Goal: Subscribe to service/newsletter

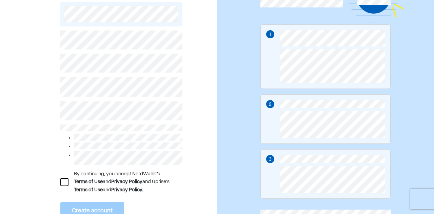
scroll to position [90, 0]
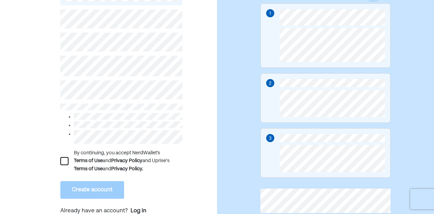
click at [64, 160] on div at bounding box center [64, 161] width 8 height 8
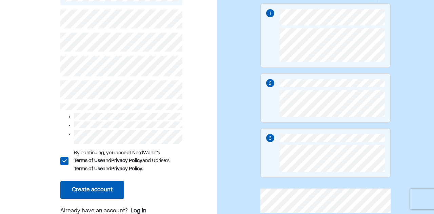
click at [81, 189] on button "Create account" at bounding box center [92, 190] width 64 height 18
click at [91, 186] on button "Create account" at bounding box center [92, 190] width 64 height 18
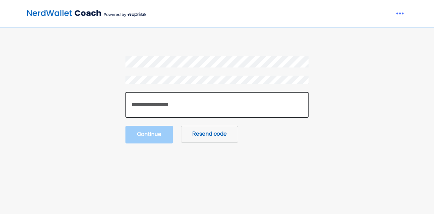
click at [157, 113] on input "number" at bounding box center [216, 105] width 183 height 26
type input "******"
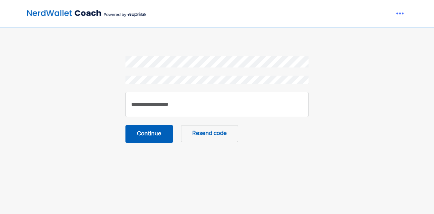
click at [148, 136] on button "Continue" at bounding box center [148, 134] width 47 height 18
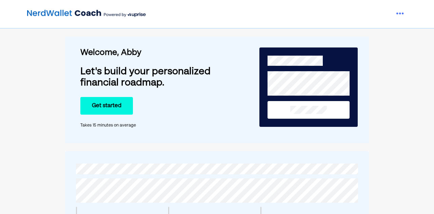
click at [105, 103] on button "Get started" at bounding box center [106, 106] width 53 height 18
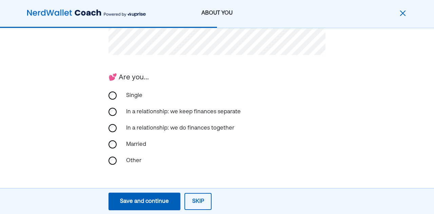
scroll to position [199, 0]
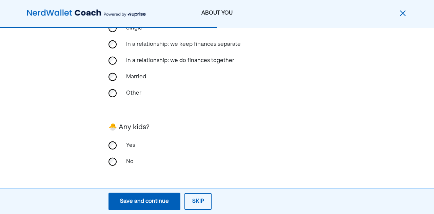
click at [149, 199] on div "Save and continue" at bounding box center [144, 201] width 49 height 8
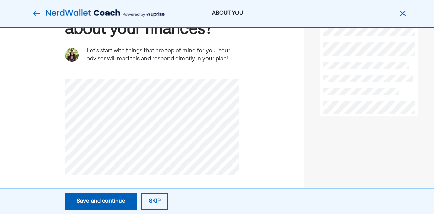
scroll to position [65, 0]
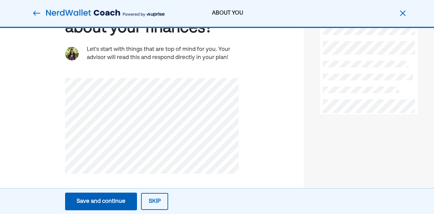
click at [107, 196] on button "Save and continue Save Save and continue" at bounding box center [101, 201] width 72 height 18
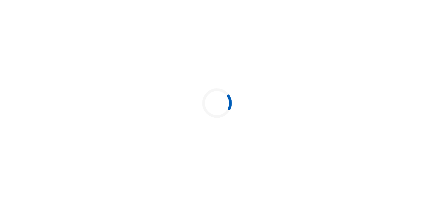
scroll to position [0, 0]
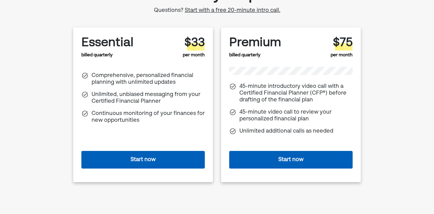
scroll to position [58, 0]
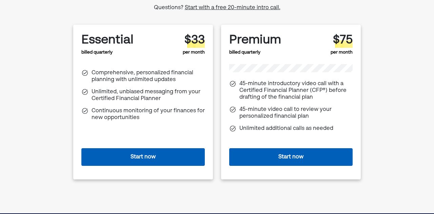
click at [148, 160] on button "Start now" at bounding box center [142, 157] width 123 height 18
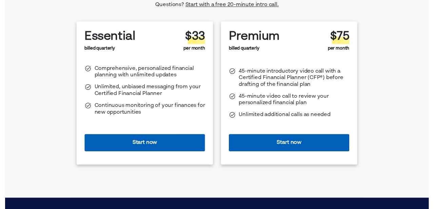
scroll to position [60, 0]
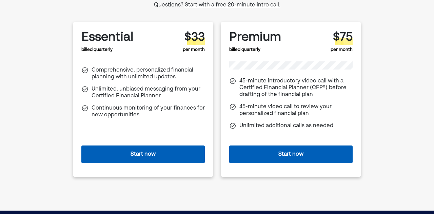
click at [199, 4] on span "Start with a free 20-minute intro call." at bounding box center [233, 4] width 96 height 5
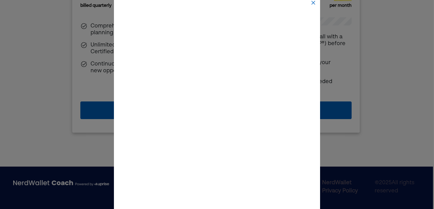
scroll to position [106, 1]
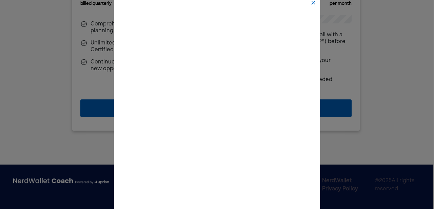
click at [312, 2] on img at bounding box center [312, 2] width 5 height 5
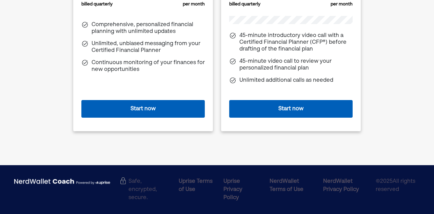
scroll to position [0, 0]
